Goal: Book appointment/travel/reservation

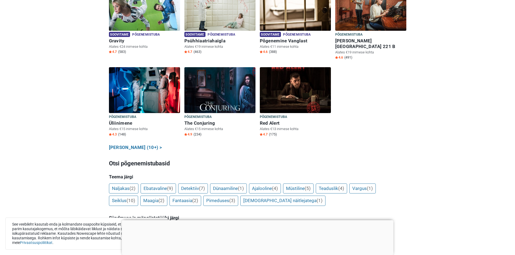
scroll to position [405, 0]
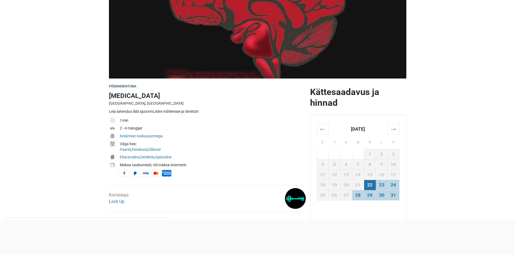
scroll to position [162, 0]
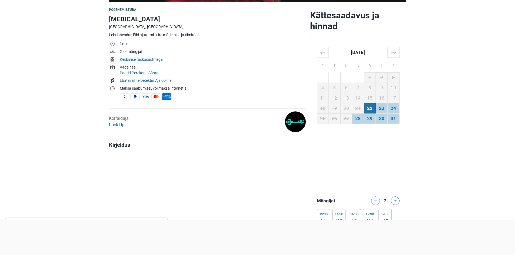
click at [399, 56] on table "← August 2025 → E T K N R L P 28 29 30 31 1 2 3 4 5 6 7 8 9 10 11 12 13 14 15 1…" at bounding box center [358, 85] width 83 height 77
click at [396, 54] on th "→" at bounding box center [393, 52] width 12 height 11
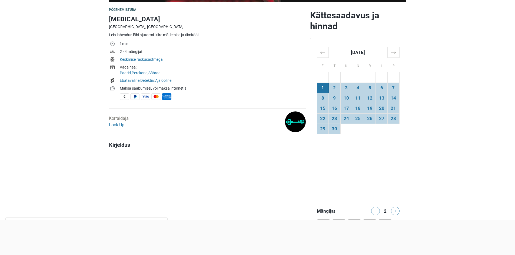
click at [316, 100] on div "← September 2025 → E T K N R L P 25 26 27 28 29 30 31 1 2 3 4 5 6 7 8 9 10 11 1…" at bounding box center [358, 165] width 96 height 255
click at [320, 98] on td "8" at bounding box center [323, 98] width 12 height 10
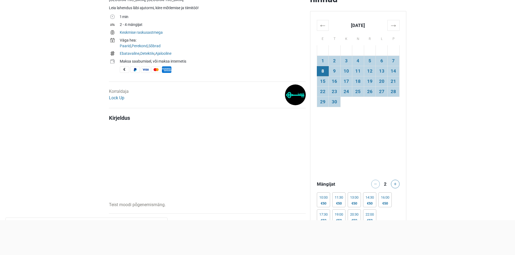
scroll to position [81, 0]
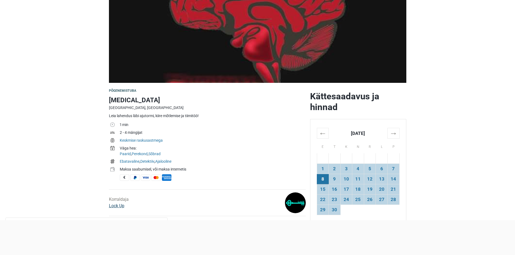
click at [117, 206] on link "Lock Up" at bounding box center [116, 206] width 15 height 5
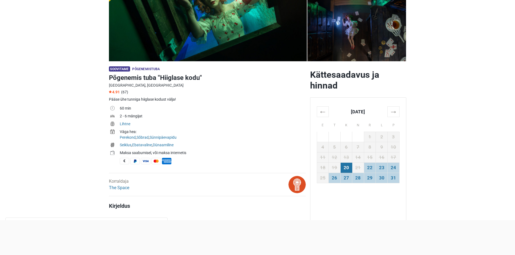
scroll to position [108, 0]
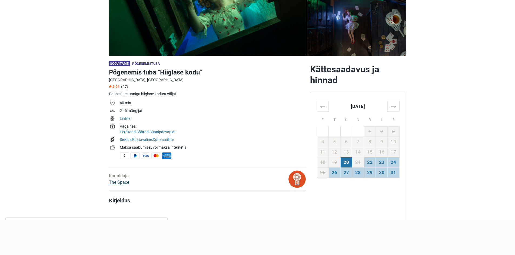
click at [119, 182] on link "The Space" at bounding box center [119, 182] width 20 height 5
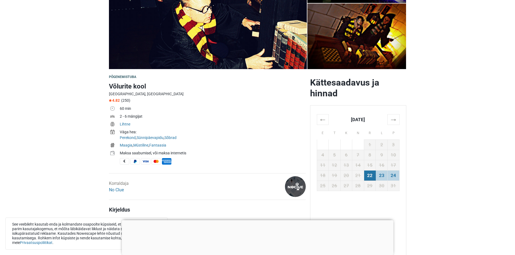
scroll to position [108, 0]
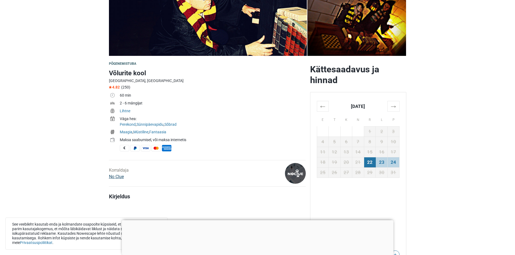
click at [114, 175] on link "No Clue" at bounding box center [116, 176] width 15 height 5
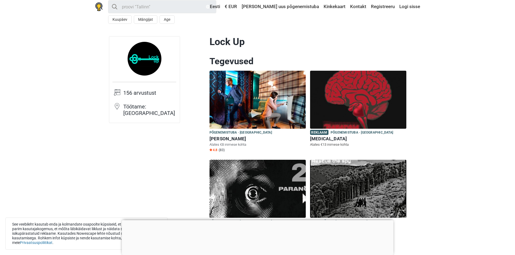
scroll to position [54, 0]
